Goal: Task Accomplishment & Management: Complete application form

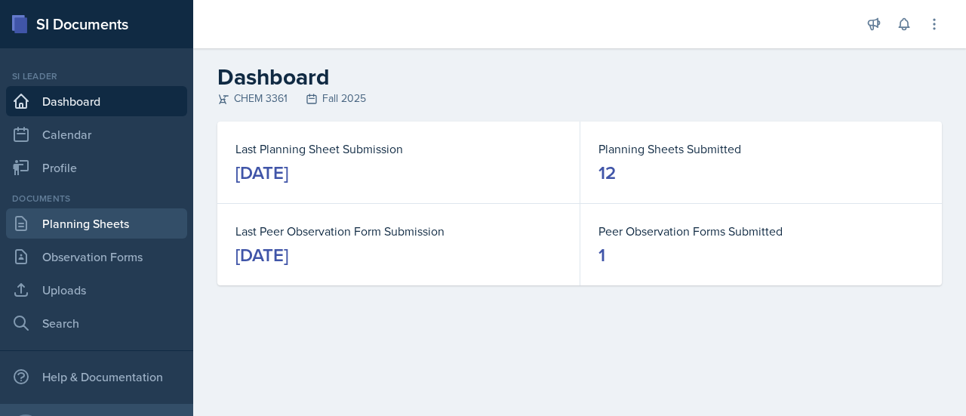
click at [118, 211] on link "Planning Sheets" at bounding box center [96, 223] width 181 height 30
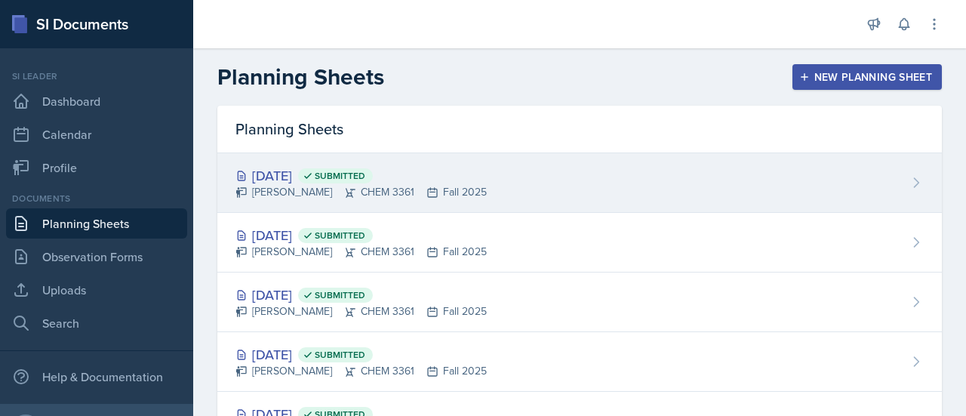
click at [486, 199] on div "Neha Prabakaran CHEM 3361 Fall 2025" at bounding box center [360, 192] width 251 height 16
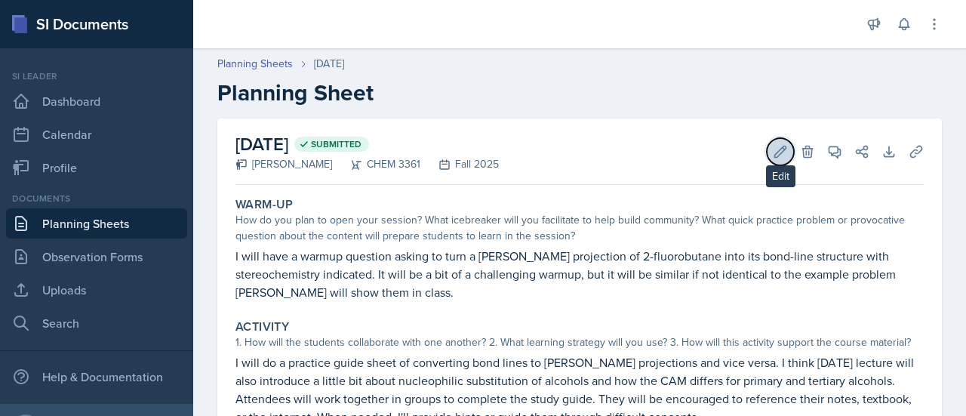
click at [773, 149] on icon at bounding box center [780, 151] width 15 height 15
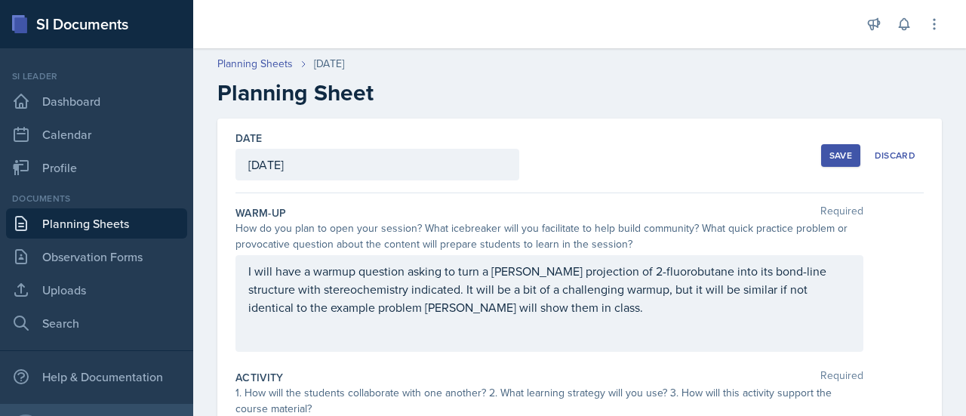
click at [300, 162] on div "[DATE]" at bounding box center [377, 165] width 284 height 32
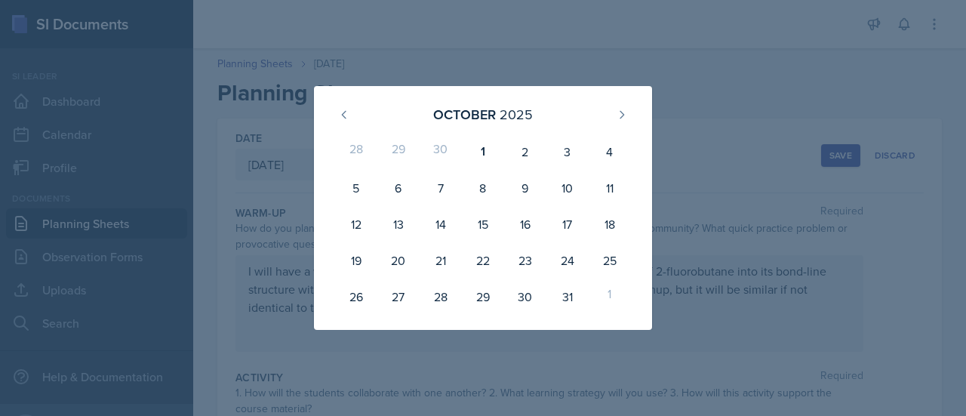
click at [756, 160] on div at bounding box center [483, 208] width 966 height 416
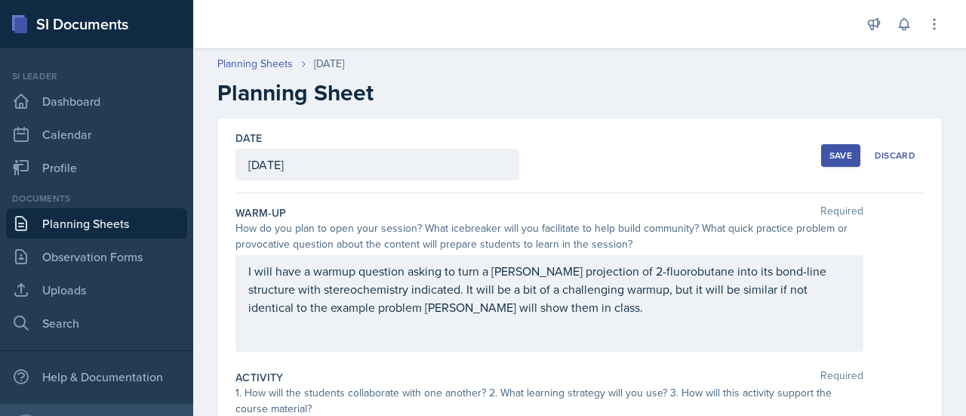
click at [834, 156] on div "Save" at bounding box center [840, 155] width 23 height 12
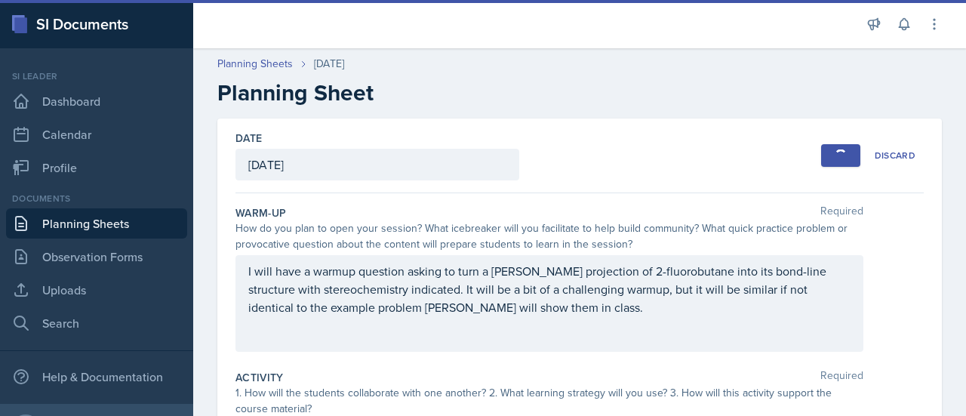
click at [109, 224] on link "Planning Sheets" at bounding box center [96, 223] width 181 height 30
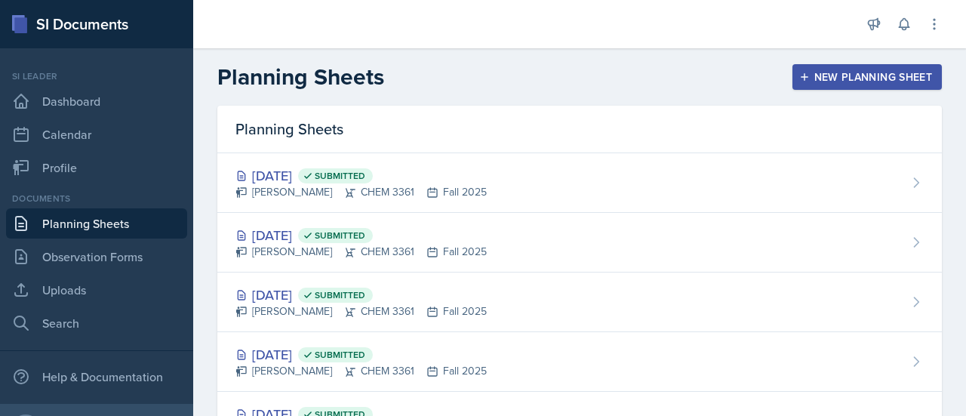
click at [818, 87] on button "New Planning Sheet" at bounding box center [866, 77] width 149 height 26
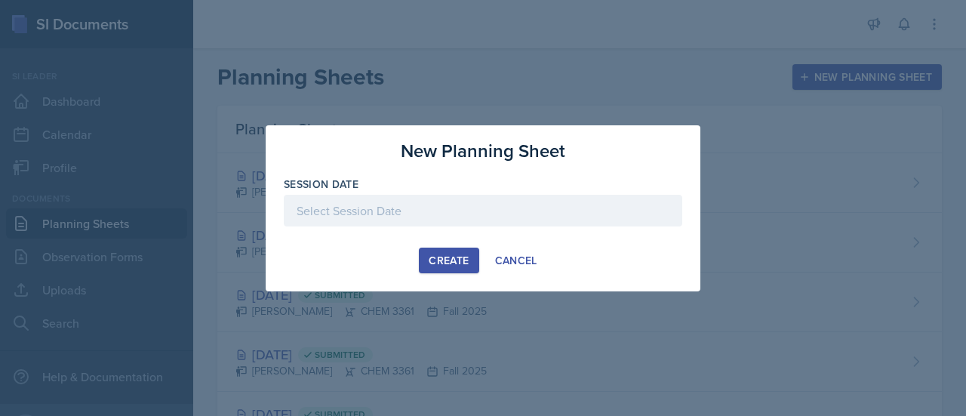
click at [473, 215] on div at bounding box center [483, 211] width 398 height 32
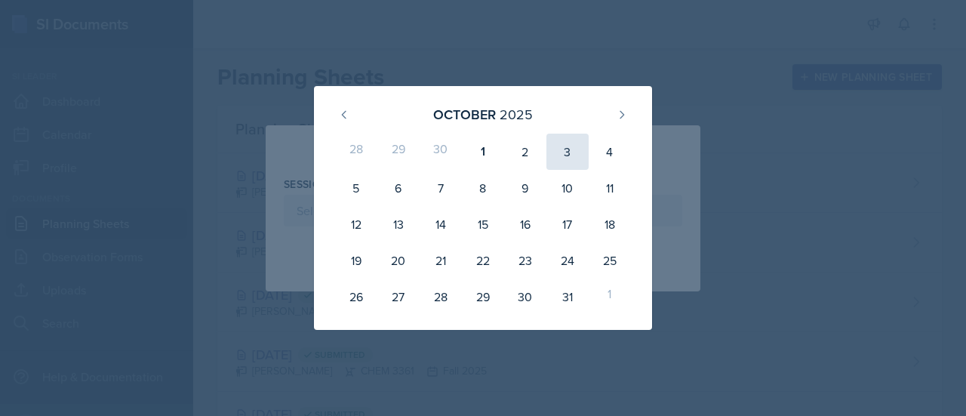
click at [568, 155] on div "3" at bounding box center [567, 152] width 42 height 36
type input "[DATE]"
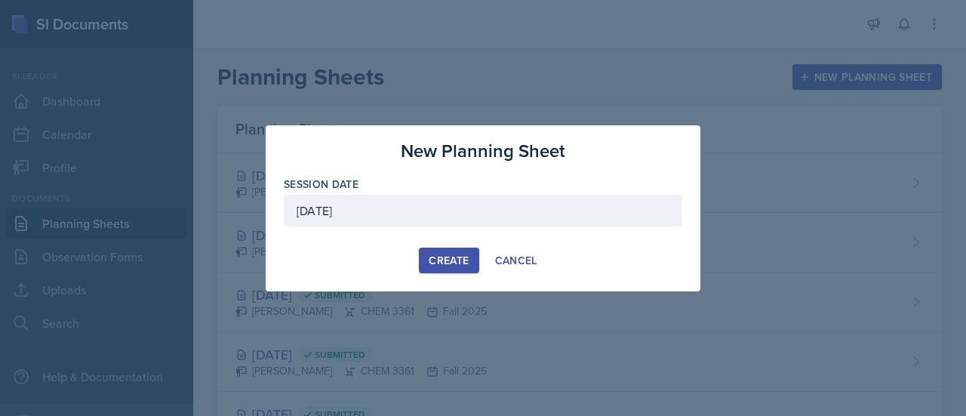
click at [435, 275] on div "New Planning Sheet Session Date October 3rd, 2025 October 2025 28 29 30 1 2 3 4…" at bounding box center [483, 208] width 435 height 166
click at [438, 263] on div "Create" at bounding box center [449, 260] width 40 height 12
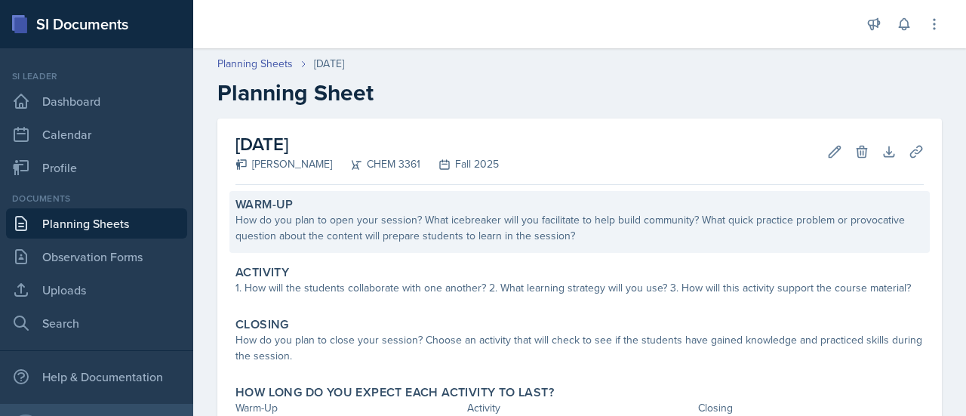
scroll to position [106, 0]
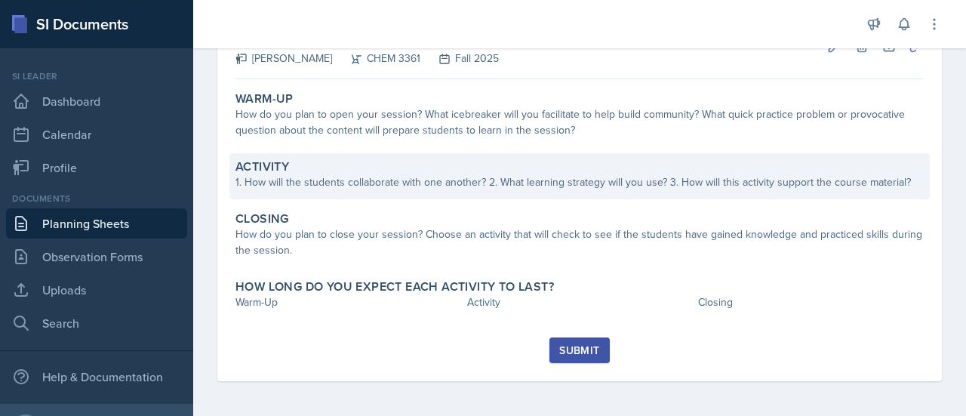
click at [430, 166] on div "Activity" at bounding box center [579, 166] width 688 height 15
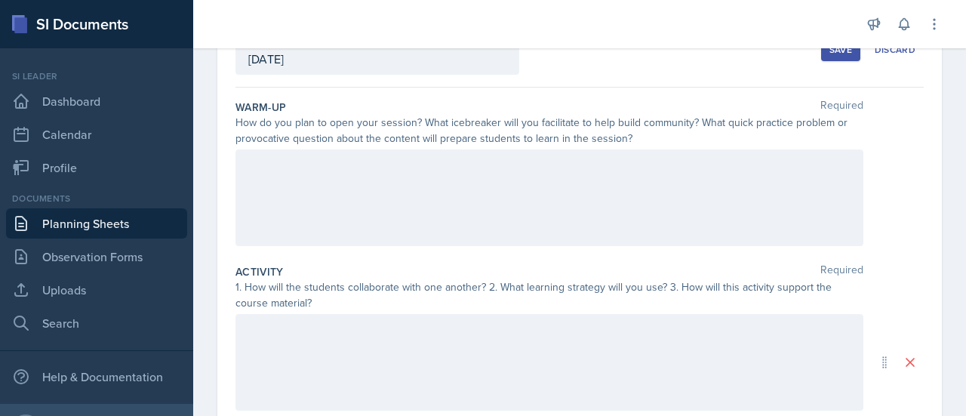
click at [416, 229] on div at bounding box center [549, 197] width 628 height 97
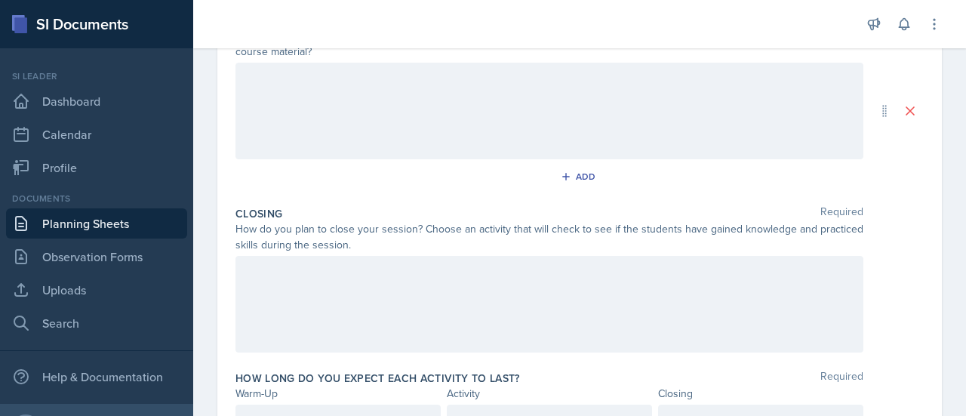
scroll to position [16, 0]
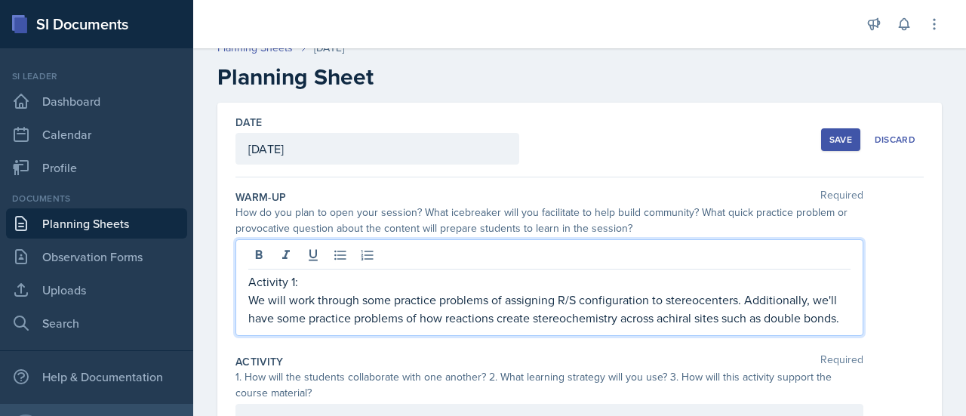
click at [336, 321] on p "We will work through some practice problems of assigning R/S configuration to s…" at bounding box center [549, 308] width 602 height 36
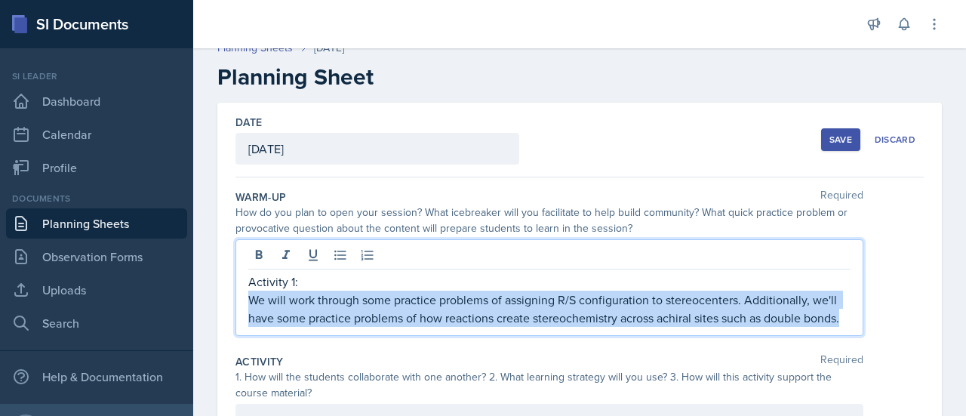
click at [336, 321] on p "We will work through some practice problems of assigning R/S configuration to s…" at bounding box center [549, 308] width 602 height 36
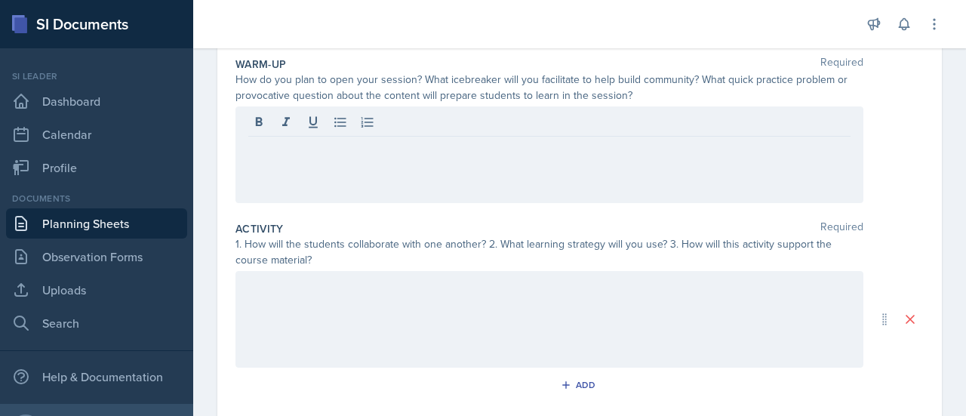
click at [333, 312] on div at bounding box center [549, 319] width 628 height 97
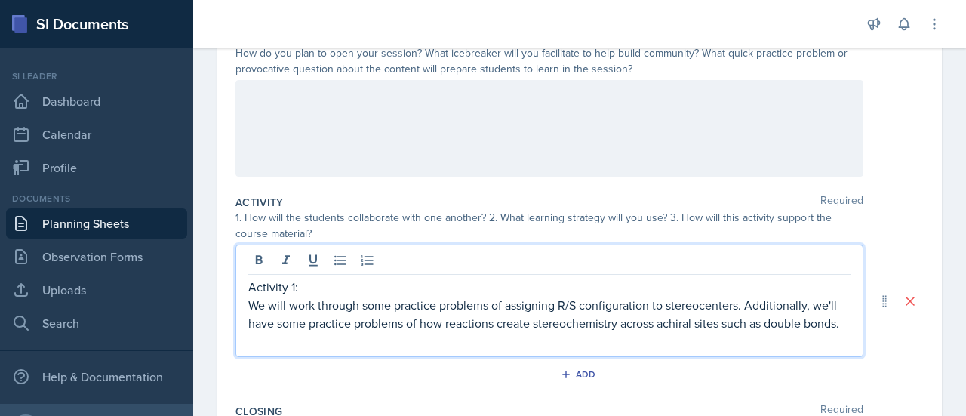
scroll to position [226, 0]
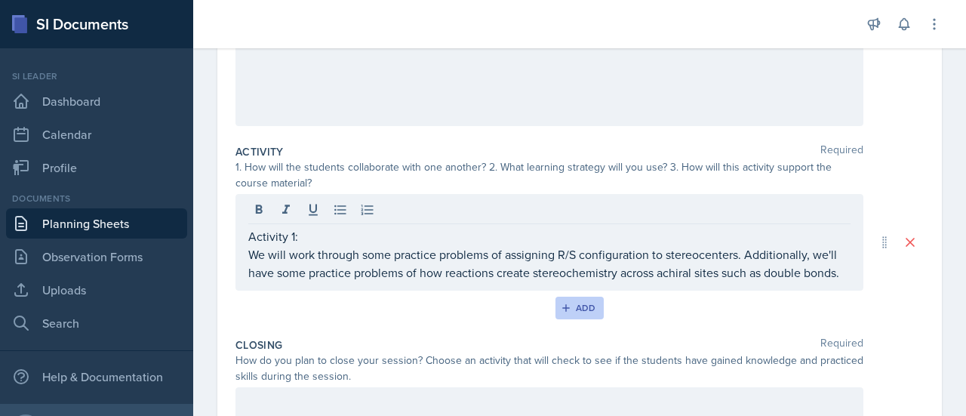
click at [582, 319] on button "Add" at bounding box center [579, 308] width 49 height 23
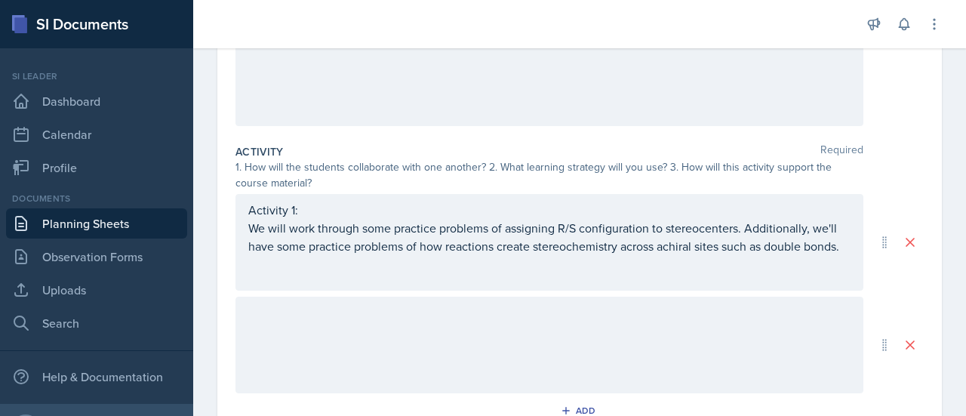
click at [418, 330] on div at bounding box center [549, 345] width 628 height 97
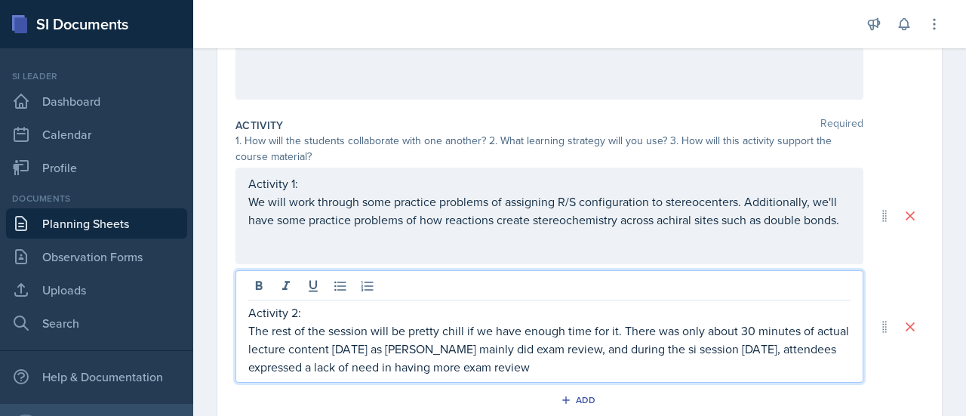
click at [610, 351] on p "The rest of the session will be pretty chill if we have enough time for it. The…" at bounding box center [549, 348] width 602 height 54
click at [577, 346] on p "The rest of the session will be pretty chill if we have enough time for it. The…" at bounding box center [549, 348] width 602 height 54
